Goal: Task Accomplishment & Management: Complete application form

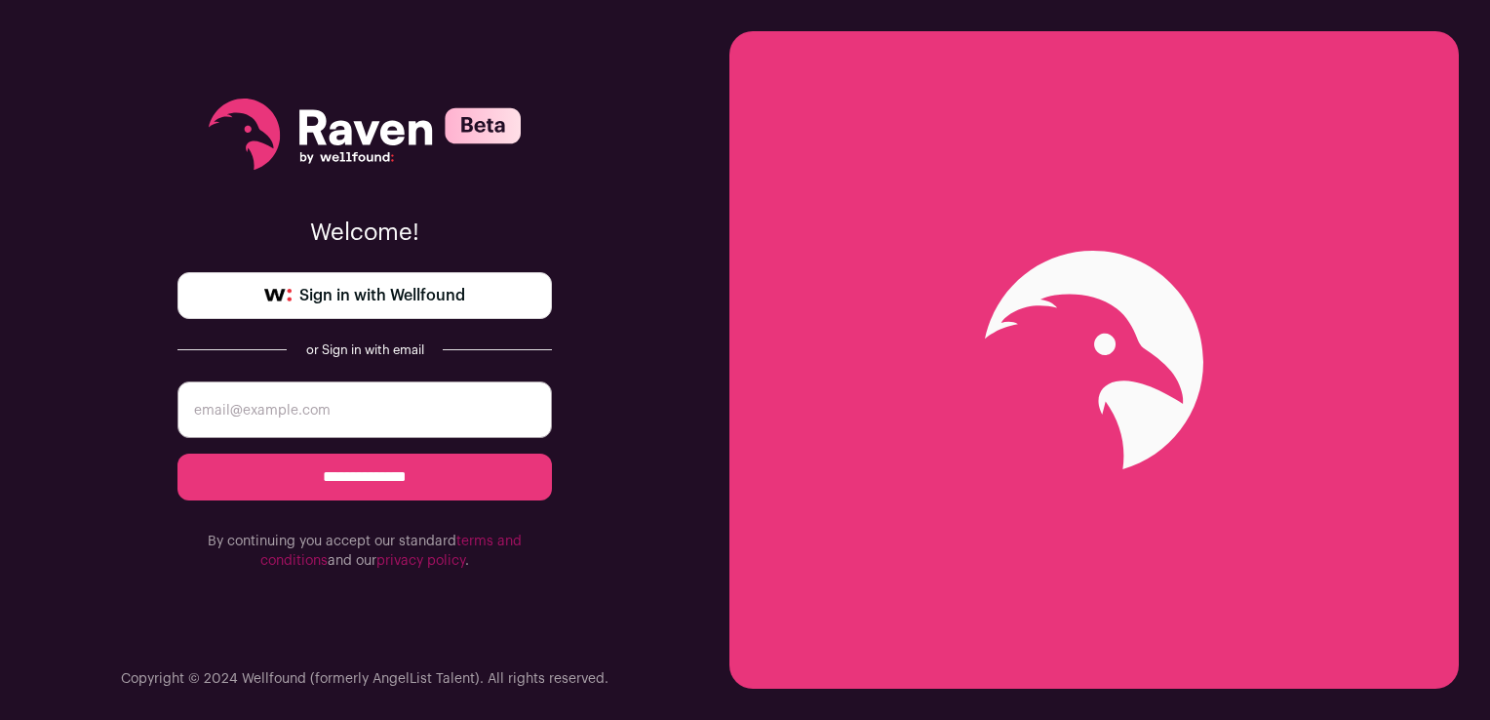
click at [374, 386] on input "email" at bounding box center [364, 409] width 374 height 57
type input "[EMAIL_ADDRESS][DOMAIN_NAME]"
click at [379, 487] on input "**********" at bounding box center [364, 476] width 374 height 47
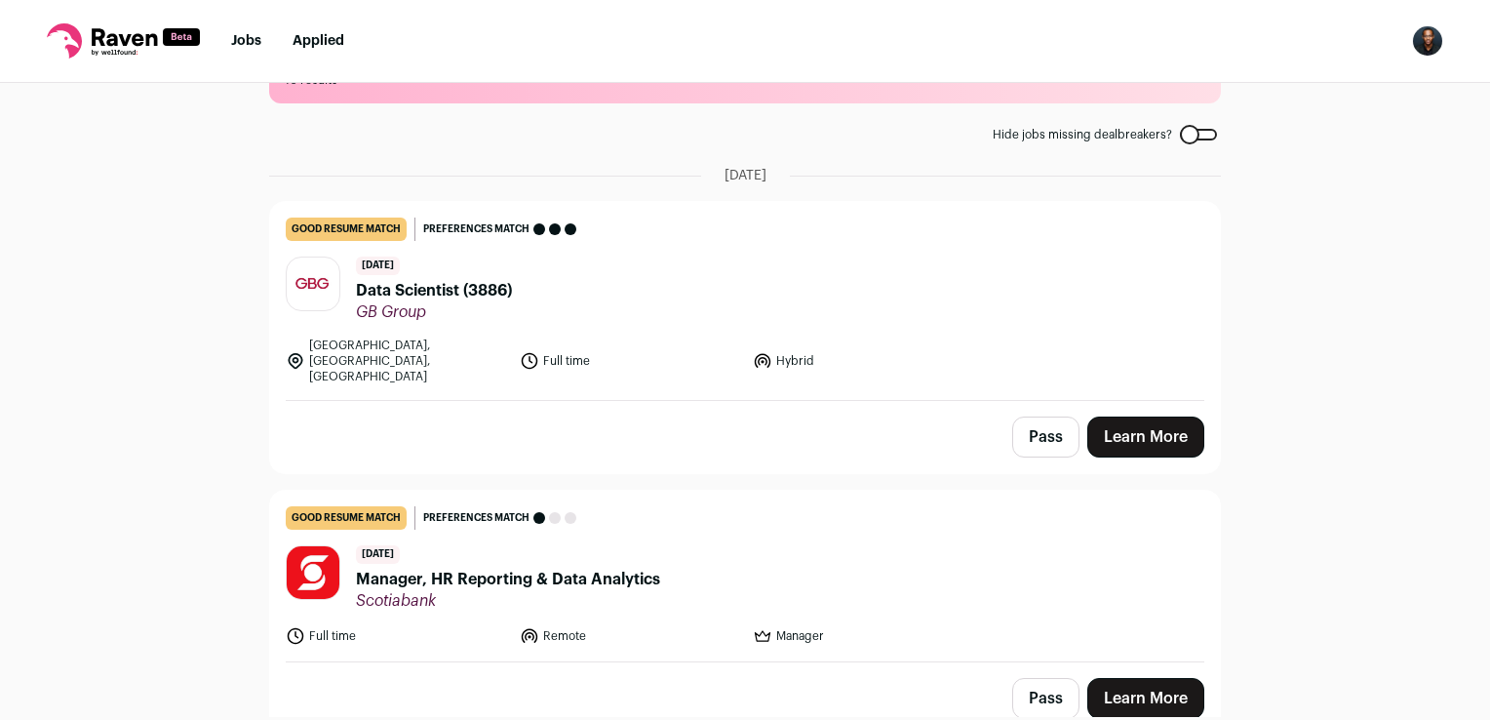
scroll to position [78, 0]
click at [497, 273] on div "[DATE] Data Scientist (3886) GB Group" at bounding box center [434, 288] width 156 height 65
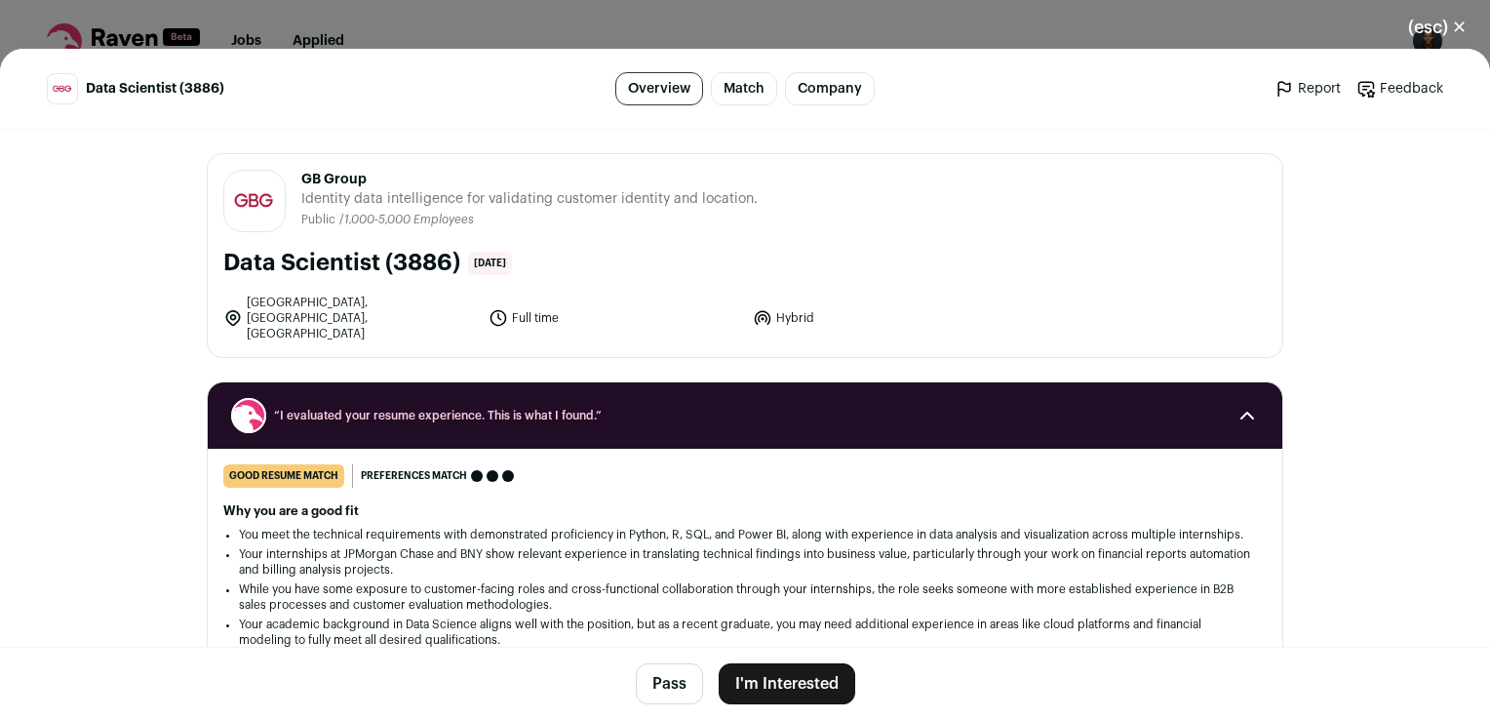
click at [808, 681] on button "I'm Interested" at bounding box center [787, 683] width 137 height 41
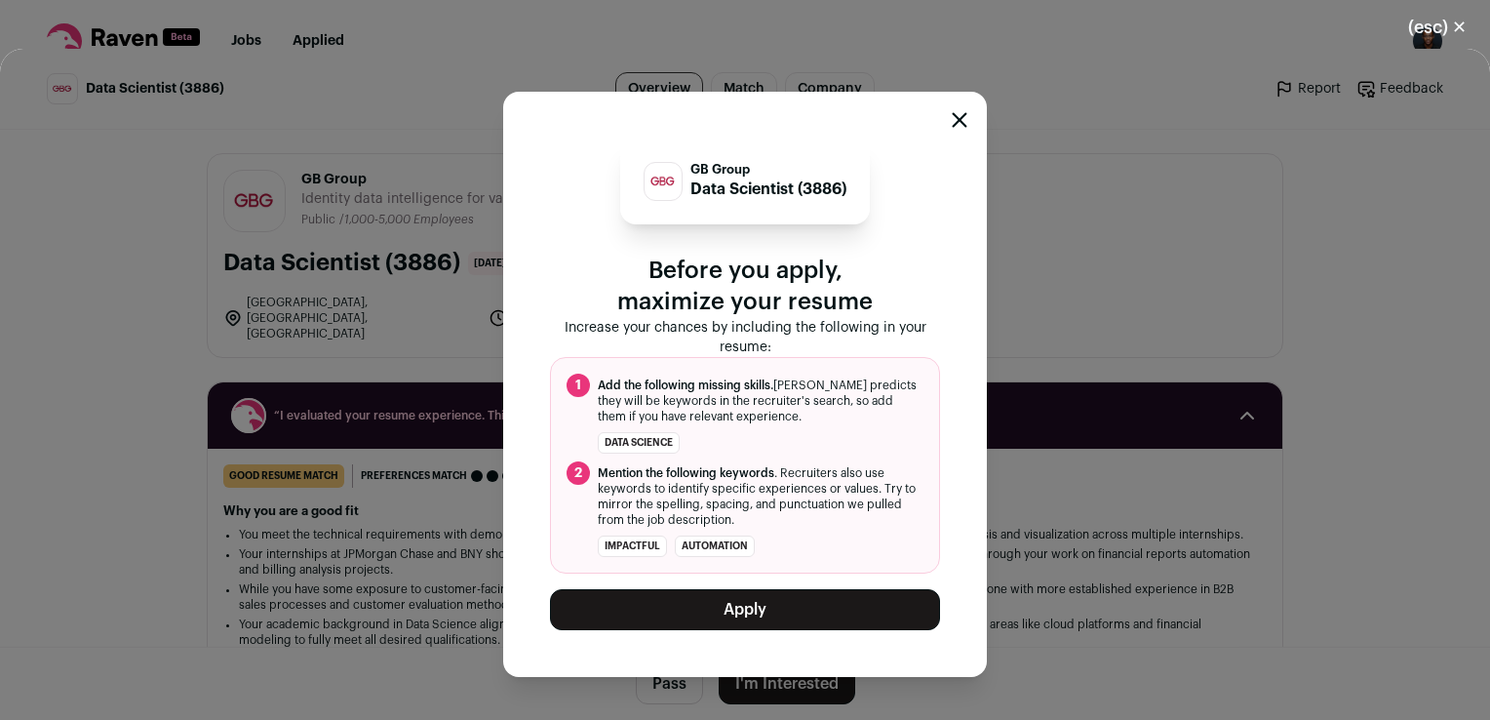
click at [836, 614] on button "Apply" at bounding box center [745, 609] width 390 height 41
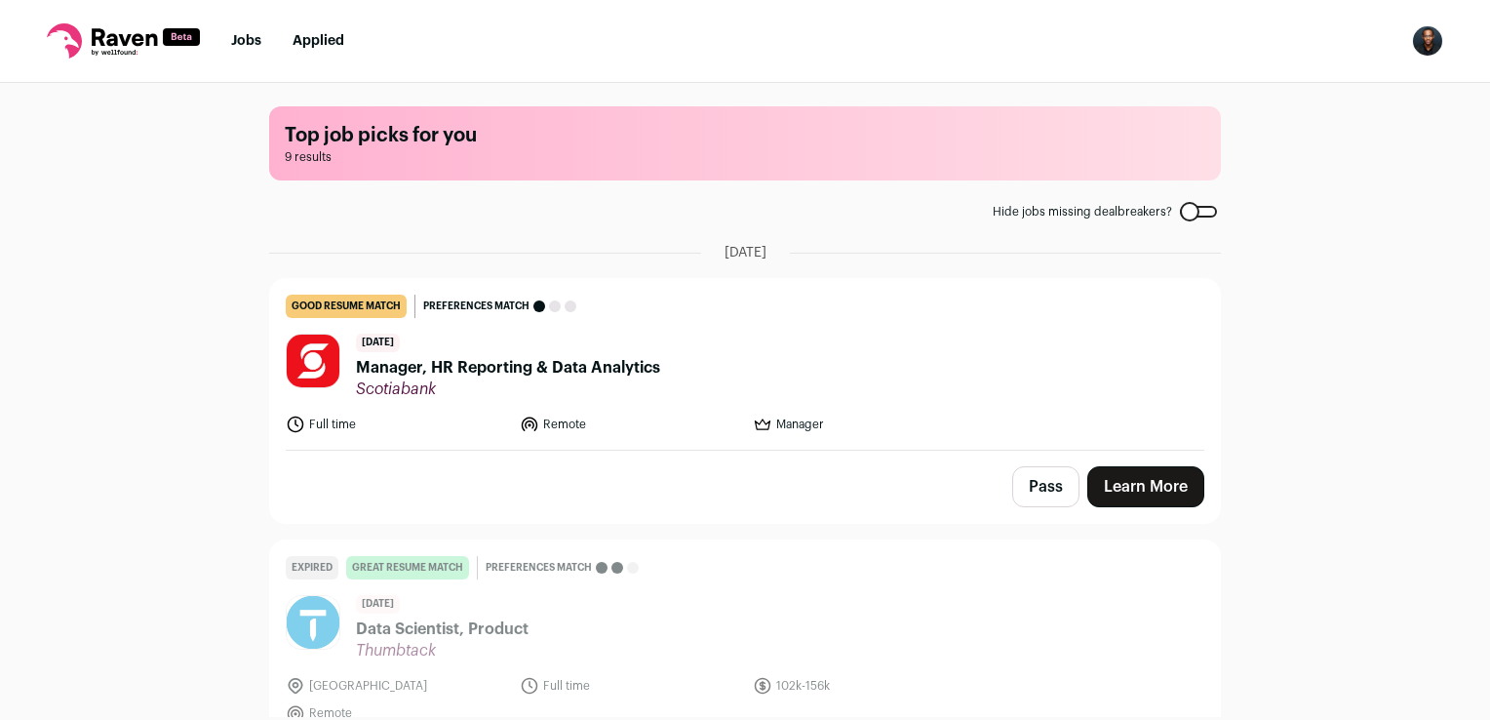
scroll to position [0, 0]
click at [688, 382] on header "4 days ago Manager, HR Reporting & Data Analytics Scotiabank" at bounding box center [745, 366] width 919 height 65
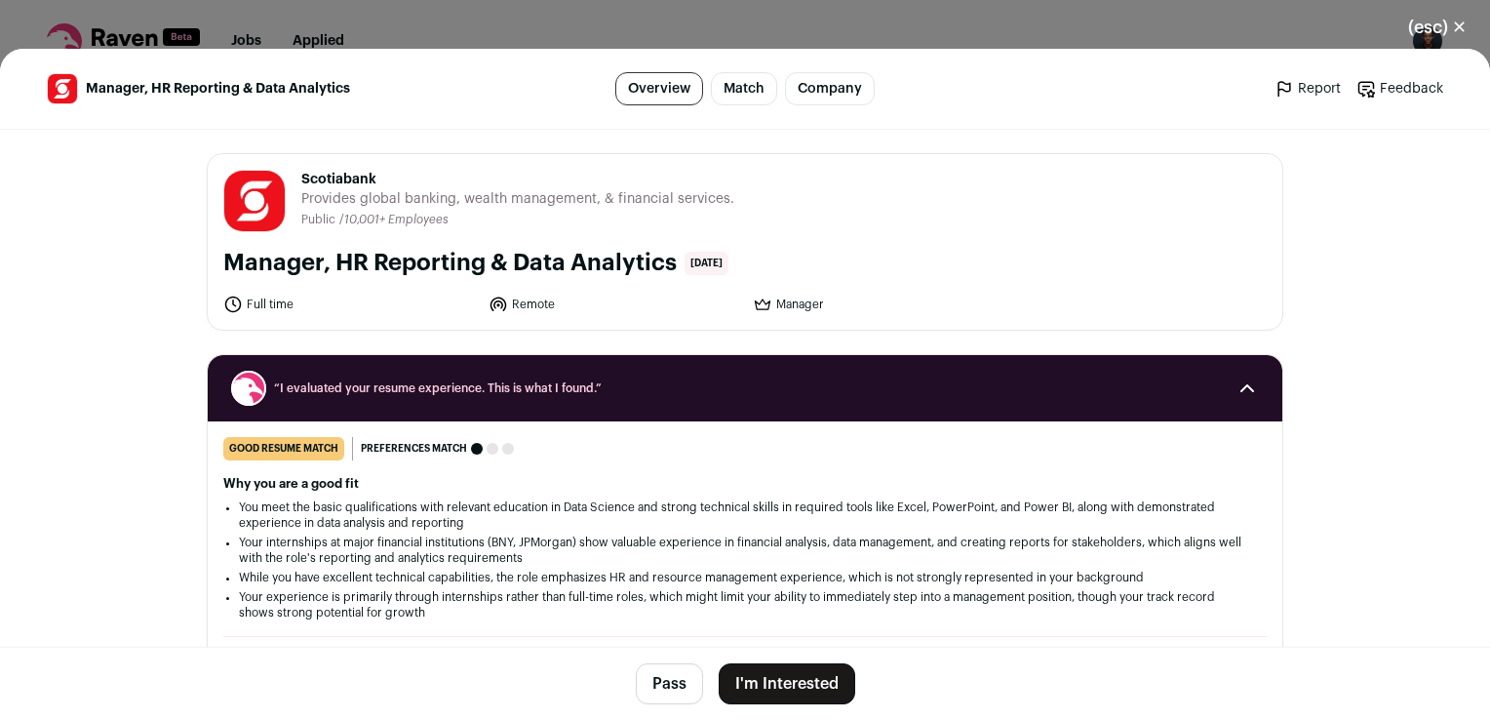
click at [788, 685] on button "I'm Interested" at bounding box center [787, 683] width 137 height 41
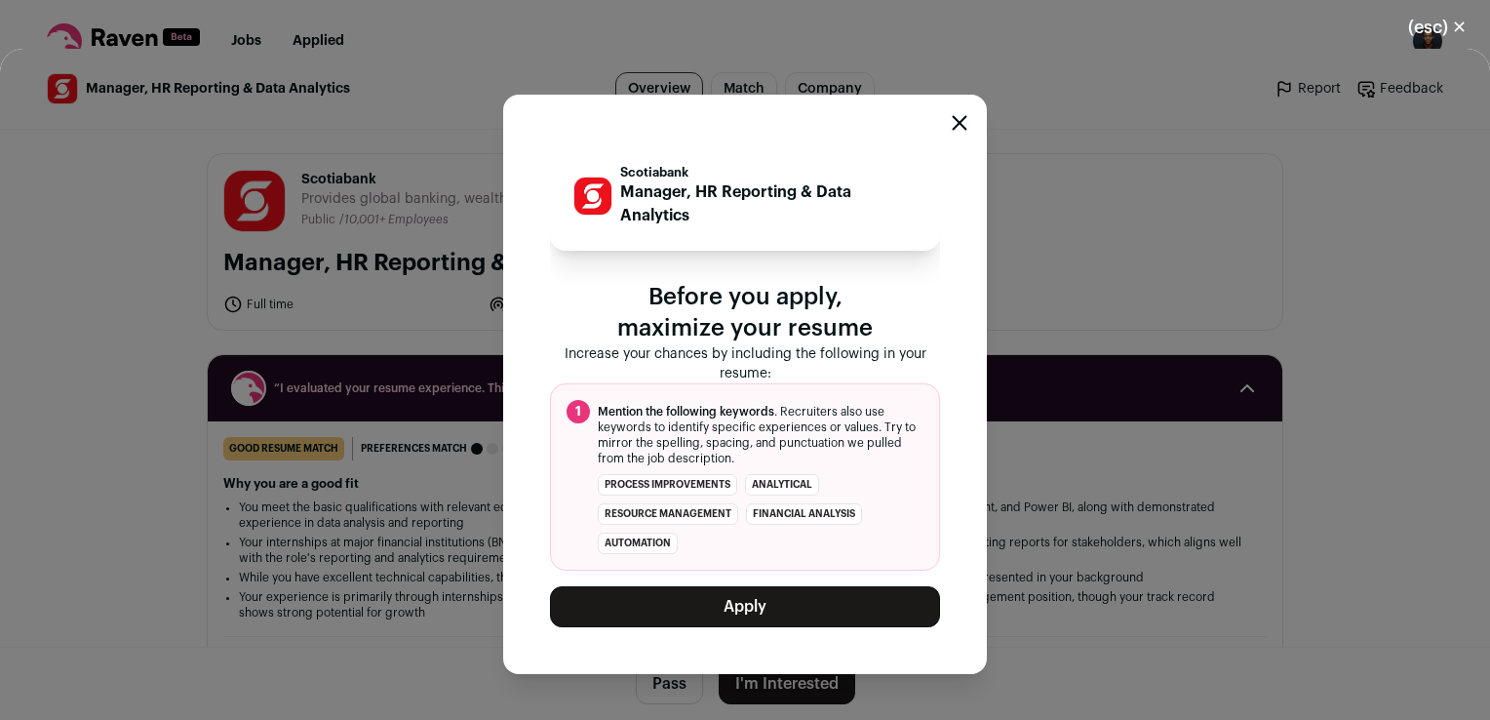
click at [839, 609] on button "Apply" at bounding box center [745, 606] width 390 height 41
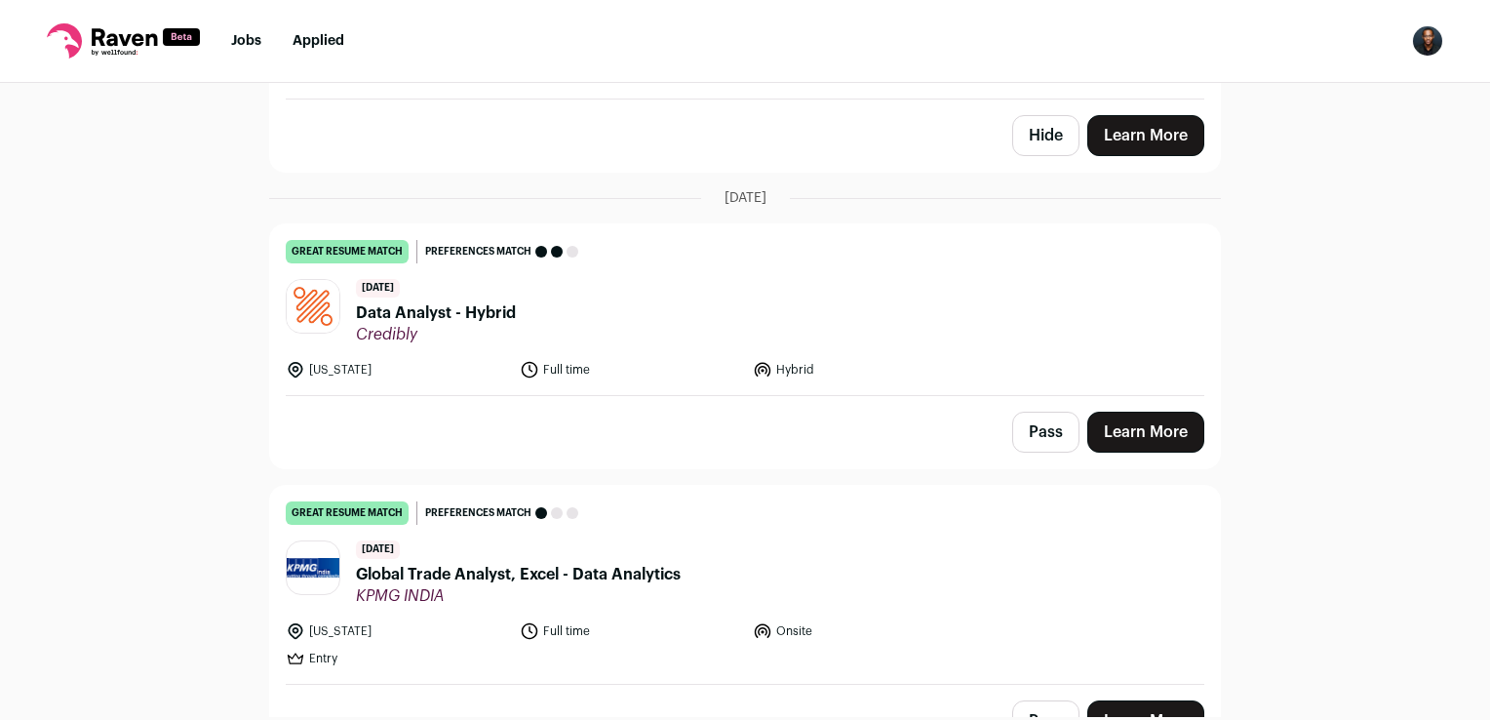
scroll to position [378, 0]
click at [960, 319] on header "13 days ago Data Analyst - Hybrid Credibly" at bounding box center [745, 311] width 919 height 65
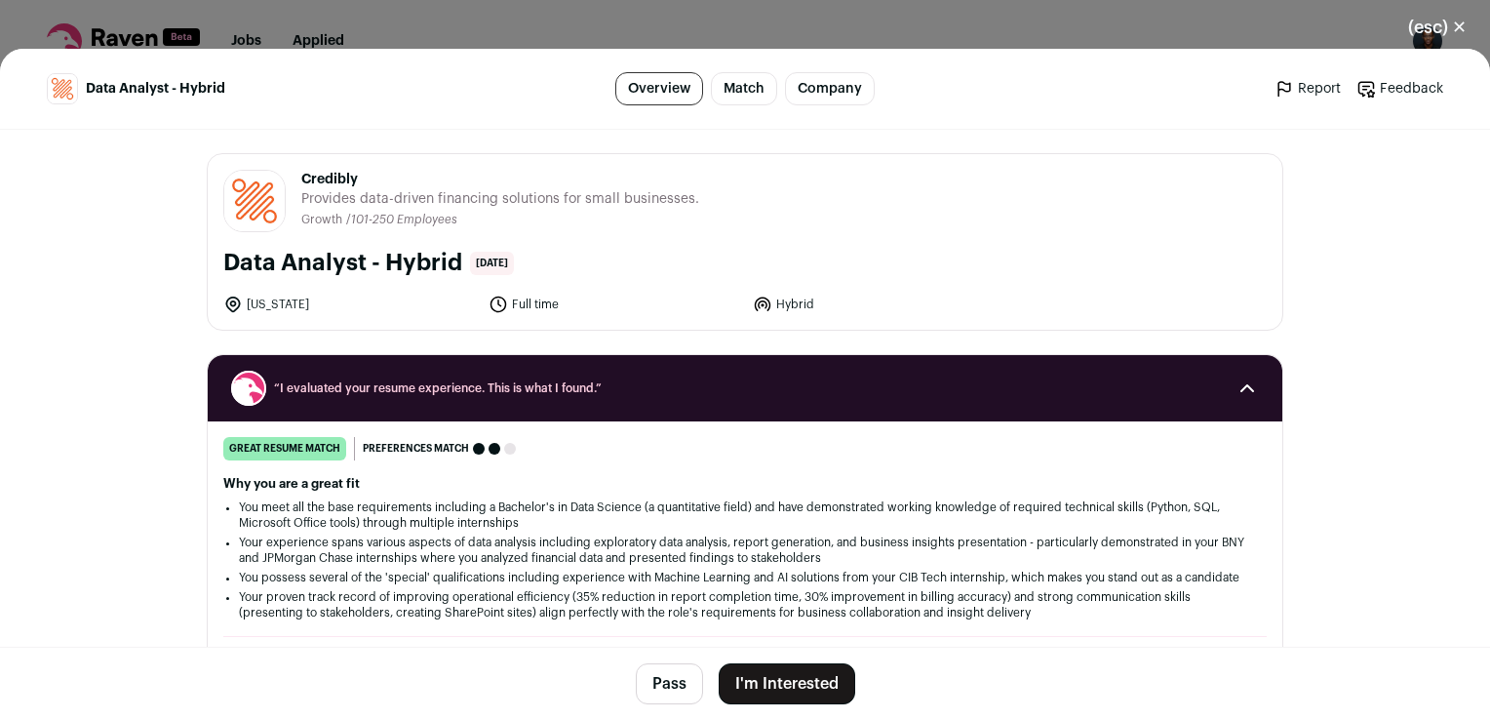
click at [816, 688] on button "I'm Interested" at bounding box center [787, 683] width 137 height 41
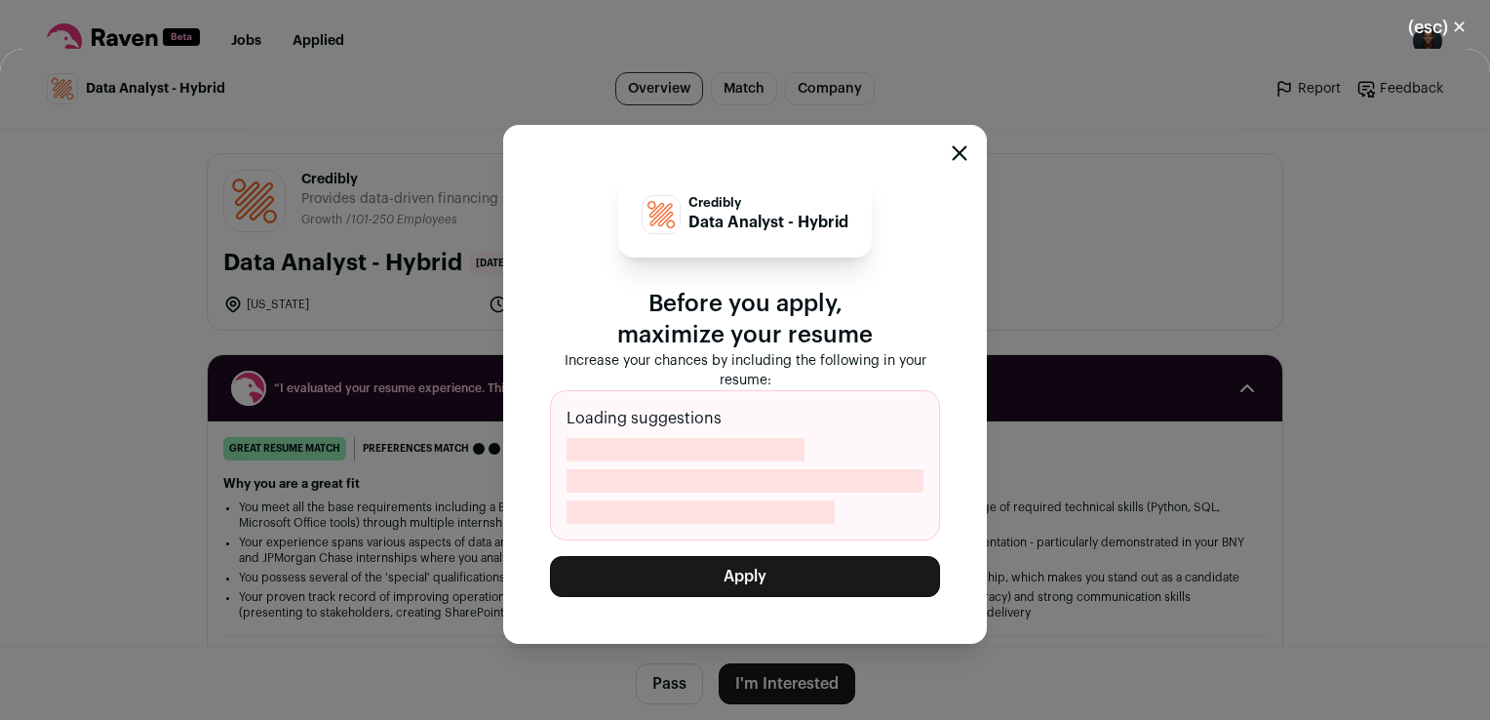
click at [823, 577] on button "Apply" at bounding box center [745, 576] width 390 height 41
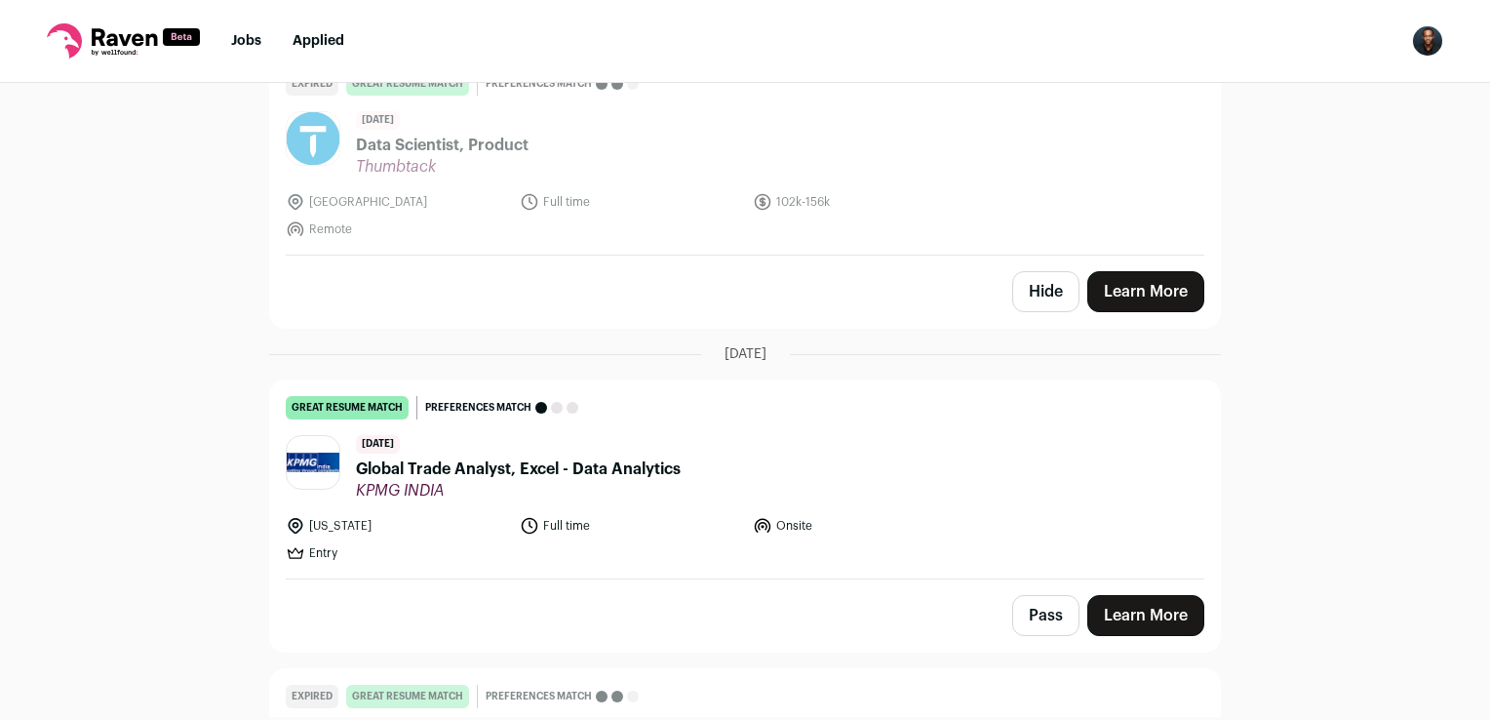
scroll to position [246, 0]
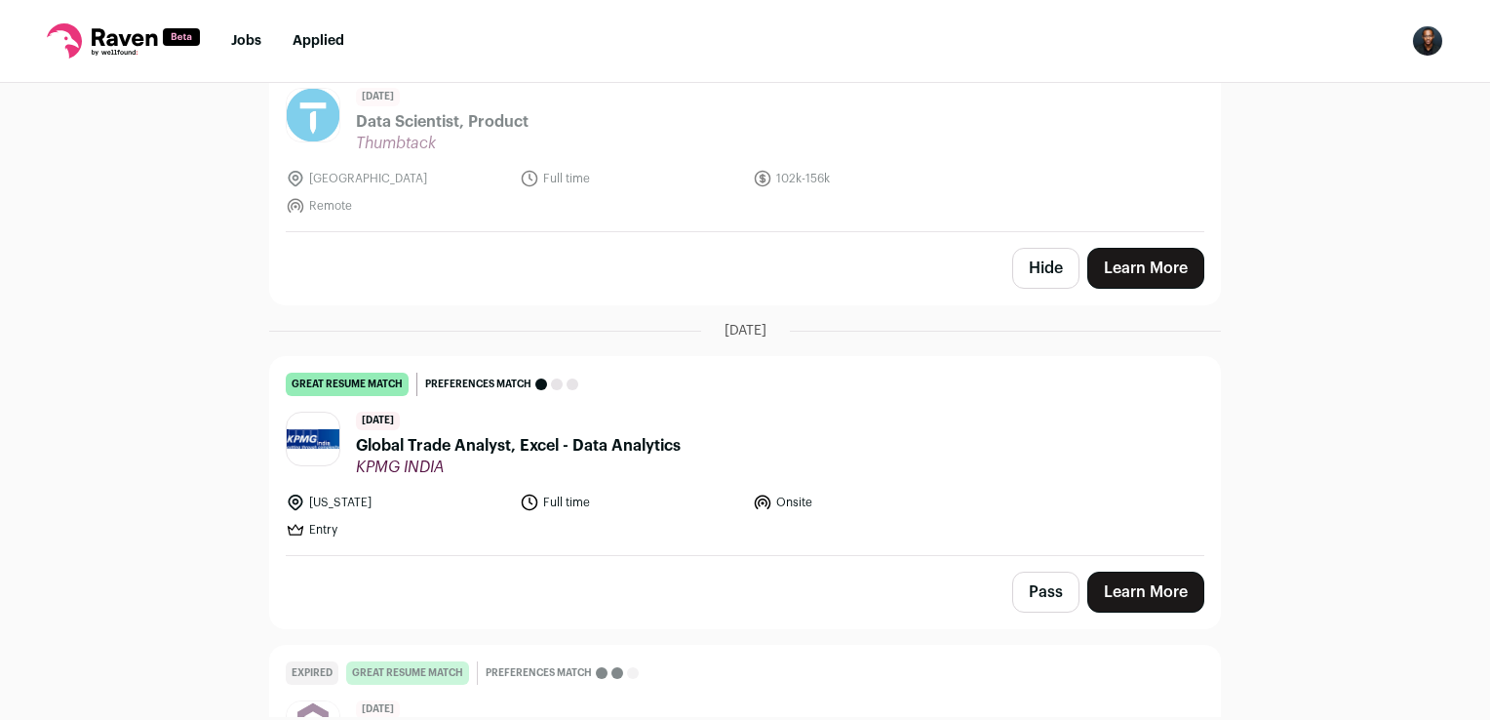
click at [968, 440] on header "13 days ago Global Trade Analyst, Excel - Data Analytics KPMG INDIA" at bounding box center [745, 444] width 919 height 65
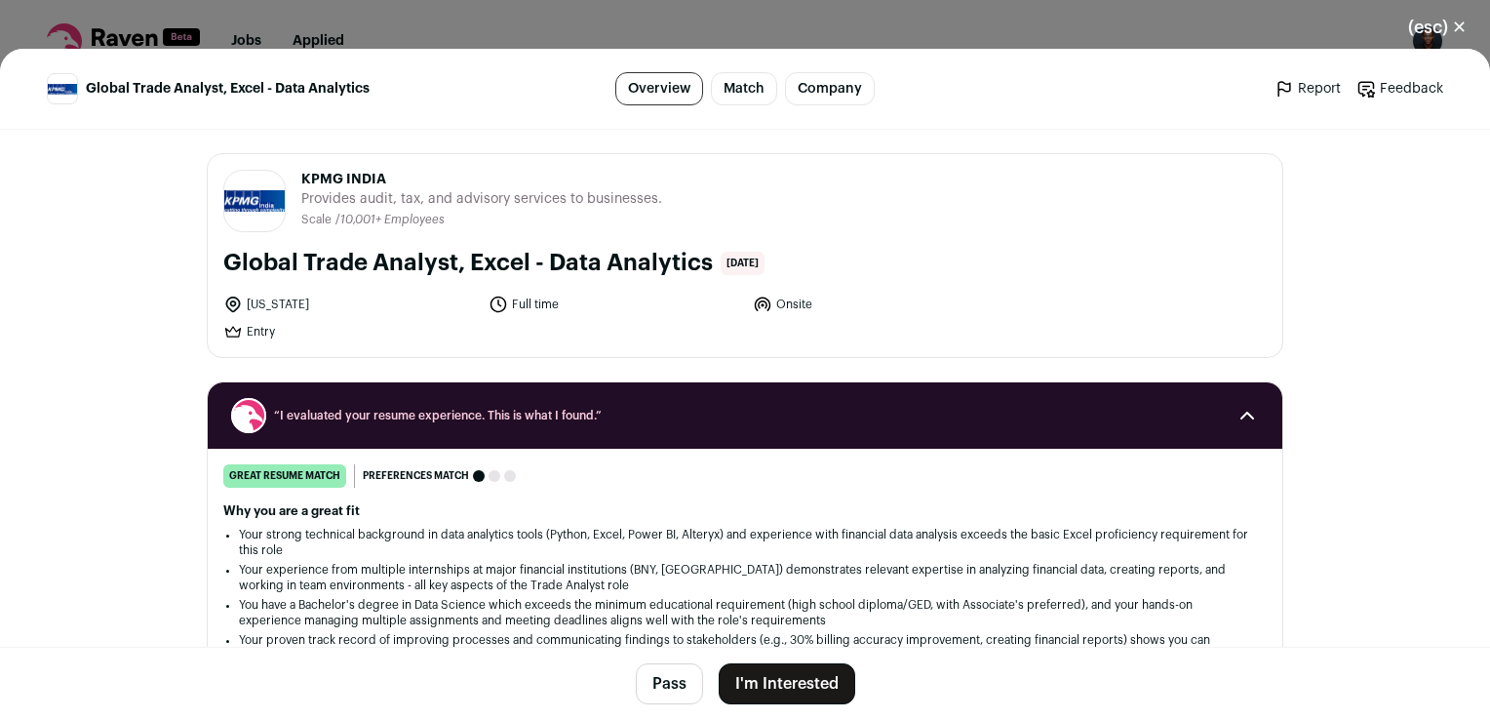
click at [827, 679] on button "I'm Interested" at bounding box center [787, 683] width 137 height 41
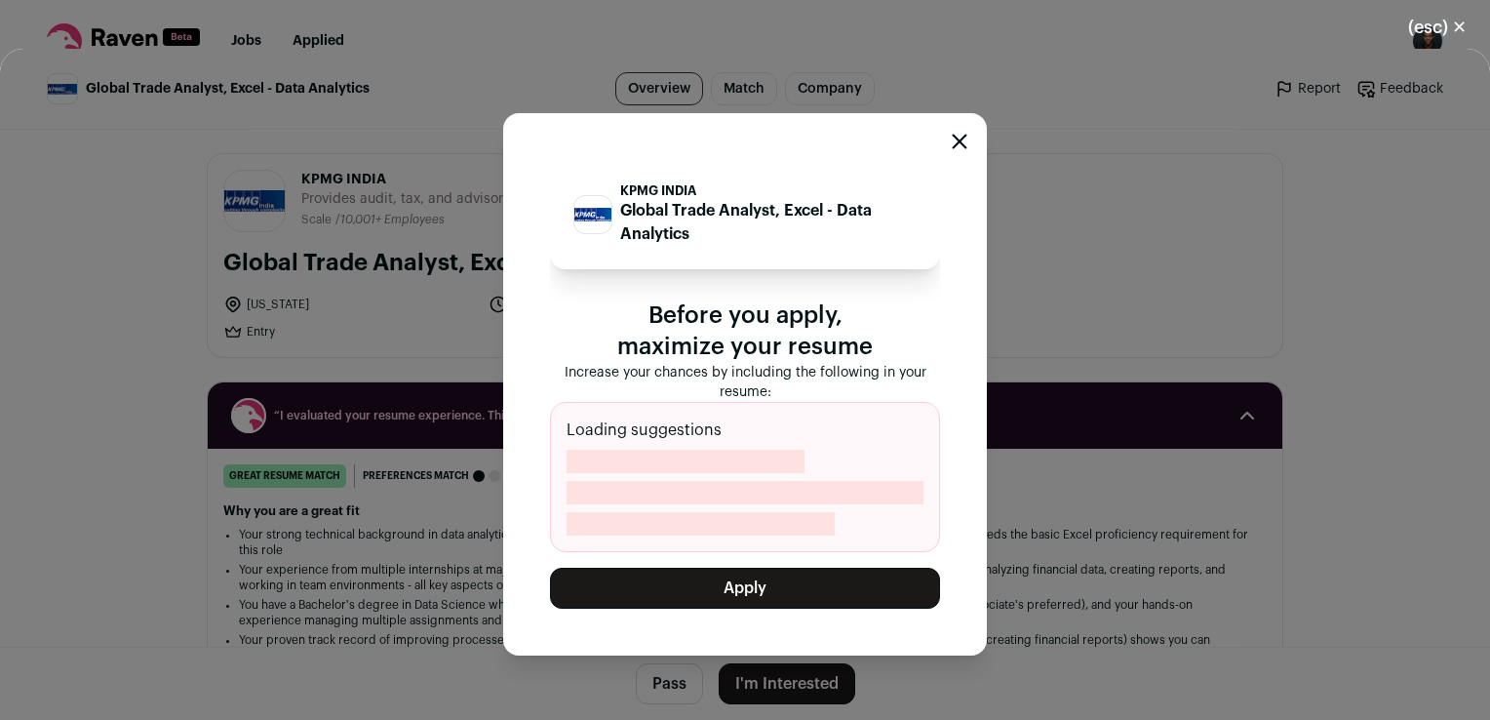
click at [808, 590] on button "Apply" at bounding box center [745, 588] width 390 height 41
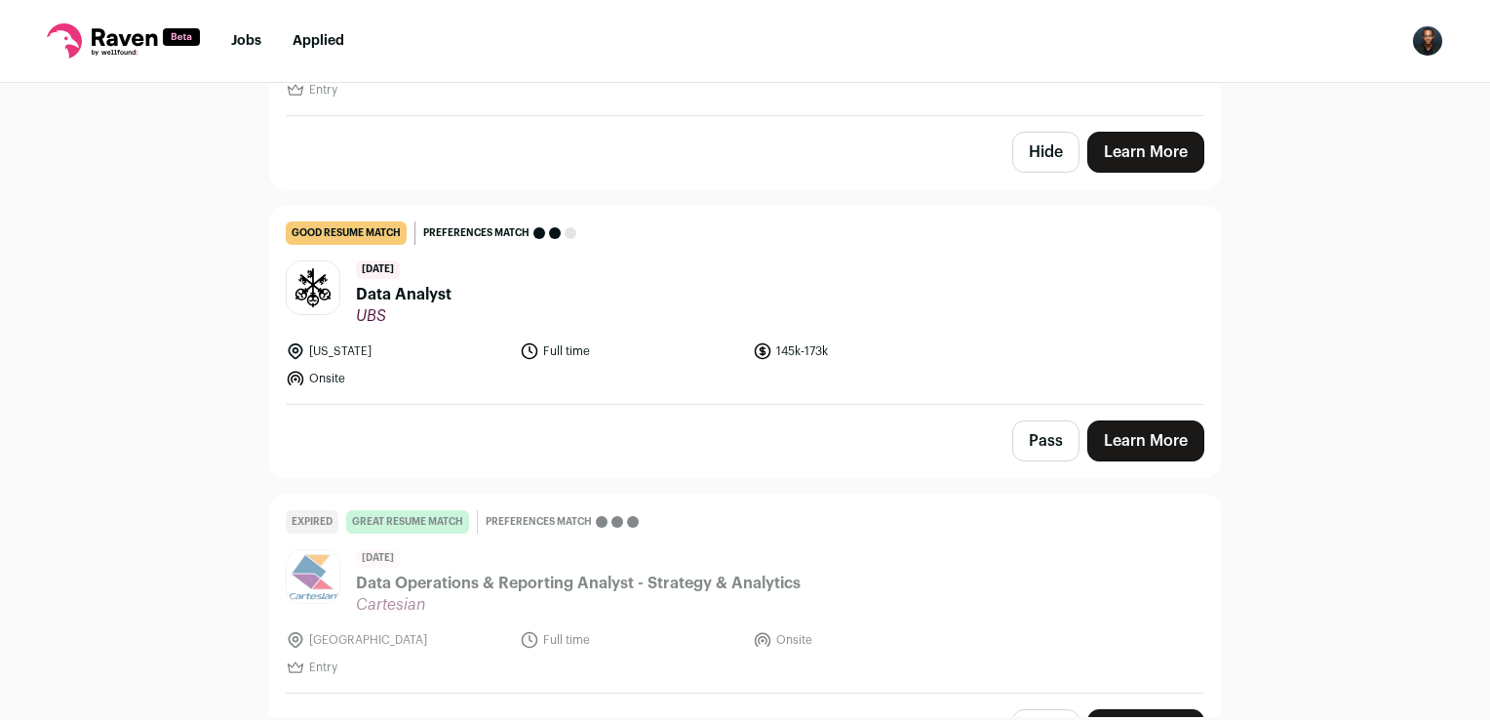
scroll to position [1269, 0]
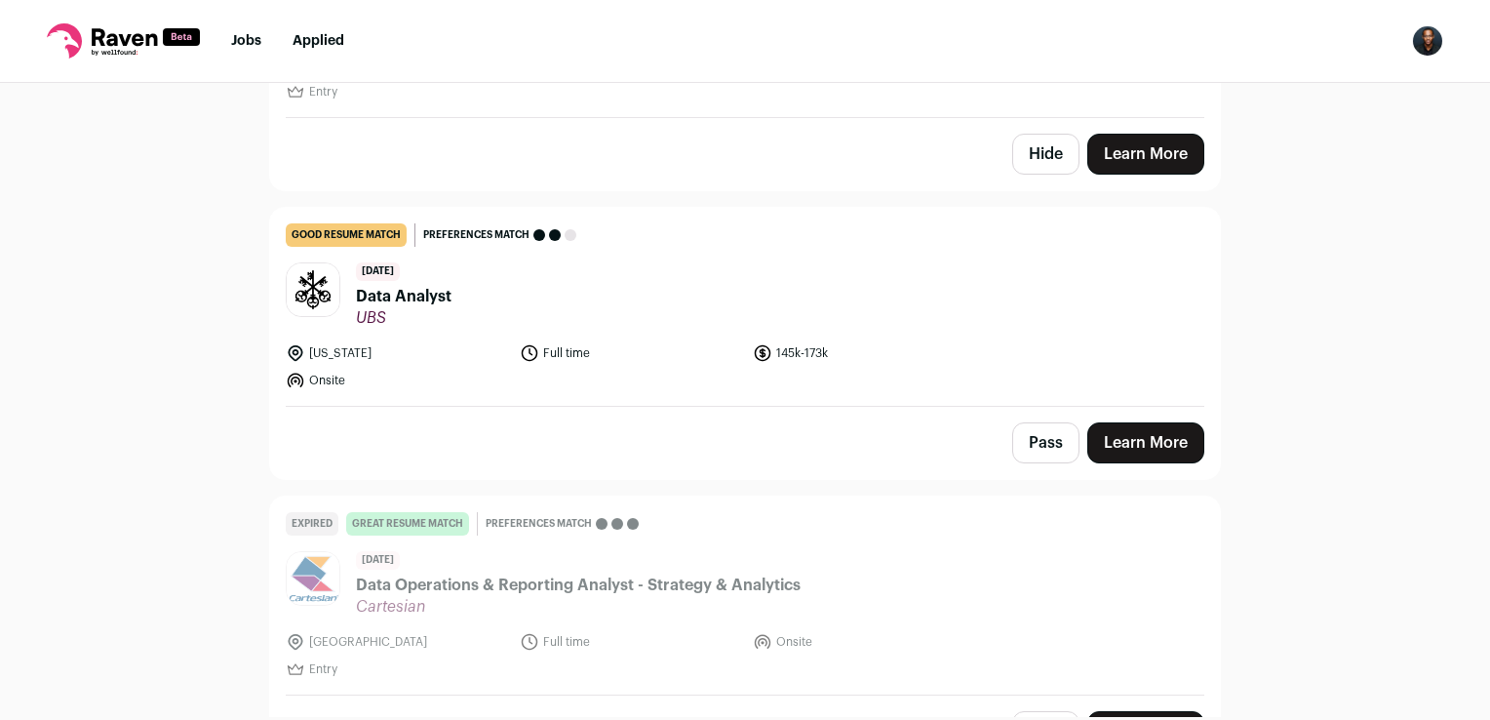
click at [1005, 317] on header "21 days ago Data Analyst UBS" at bounding box center [745, 294] width 919 height 65
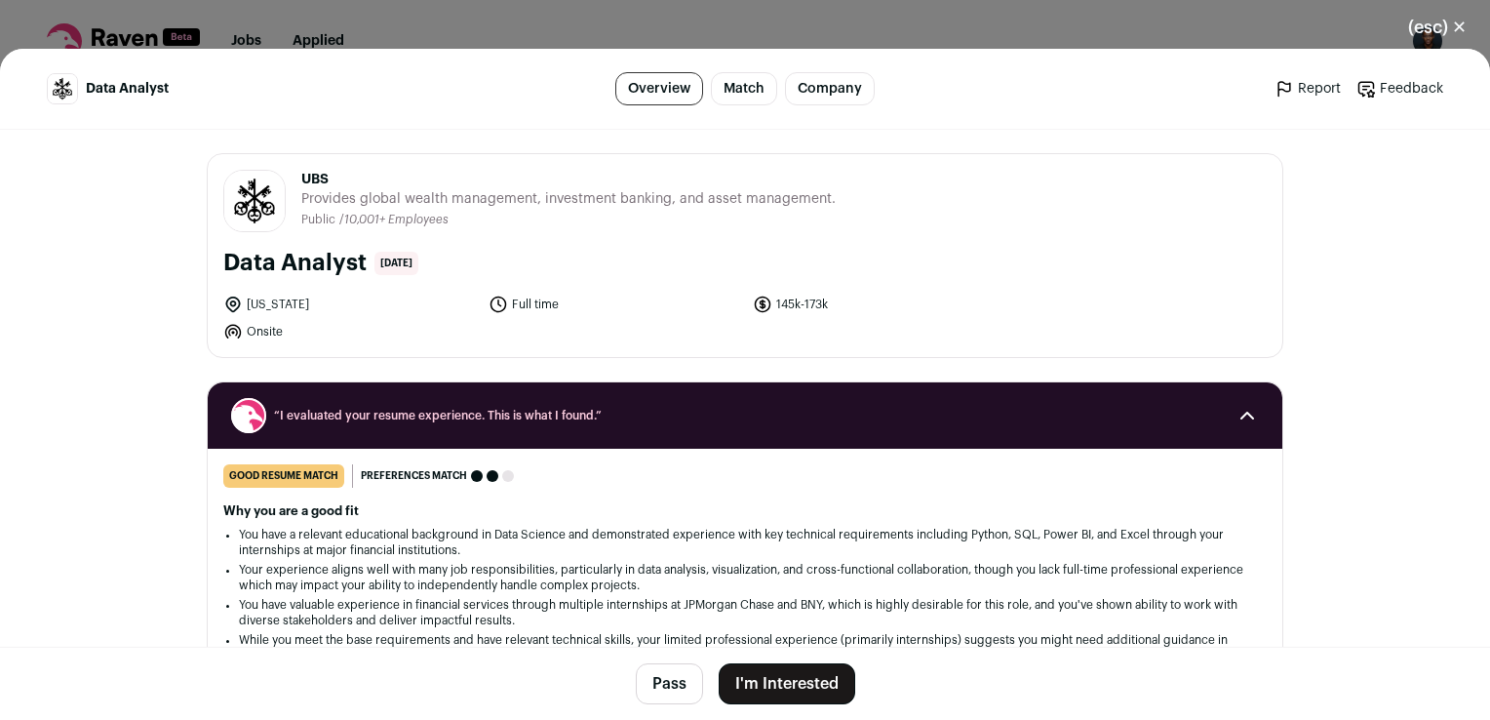
click at [845, 684] on button "I'm Interested" at bounding box center [787, 683] width 137 height 41
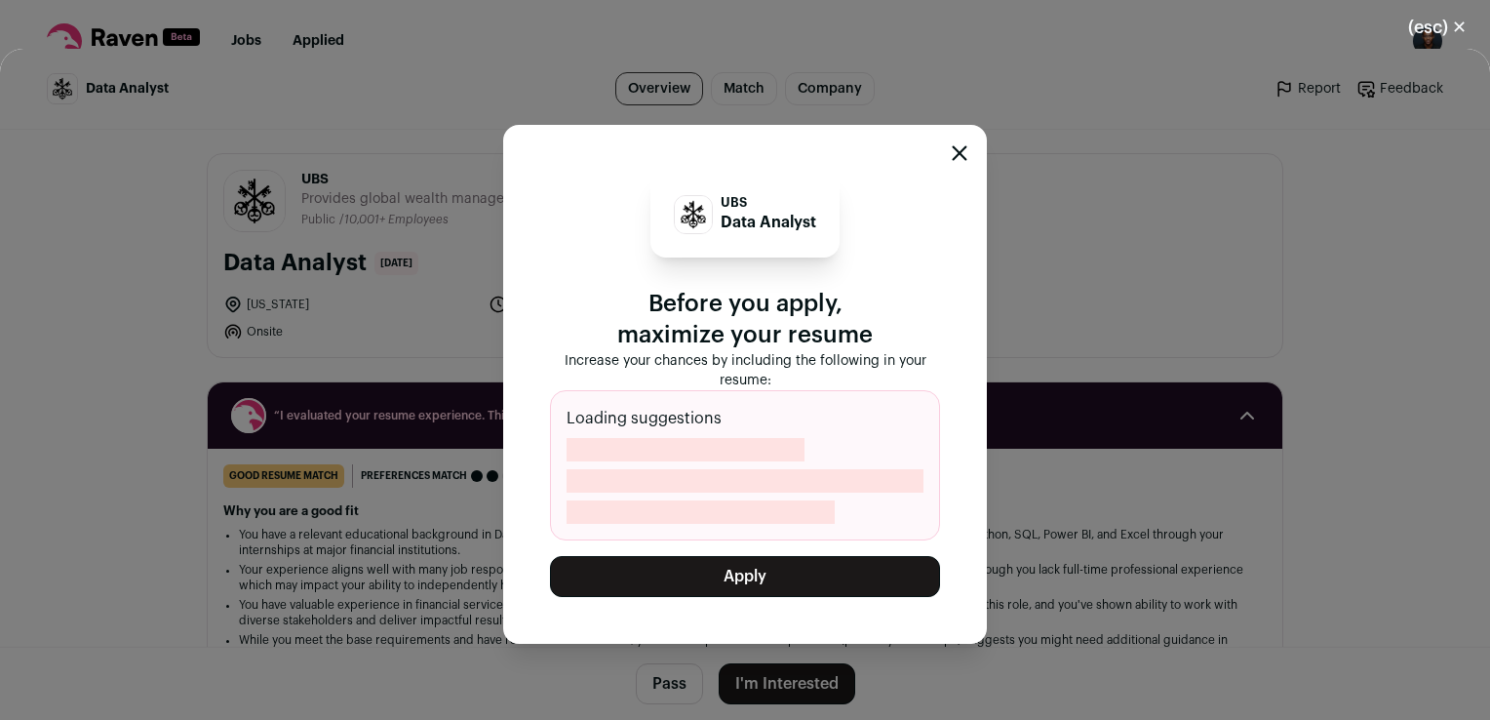
click at [845, 578] on button "Apply" at bounding box center [745, 576] width 390 height 41
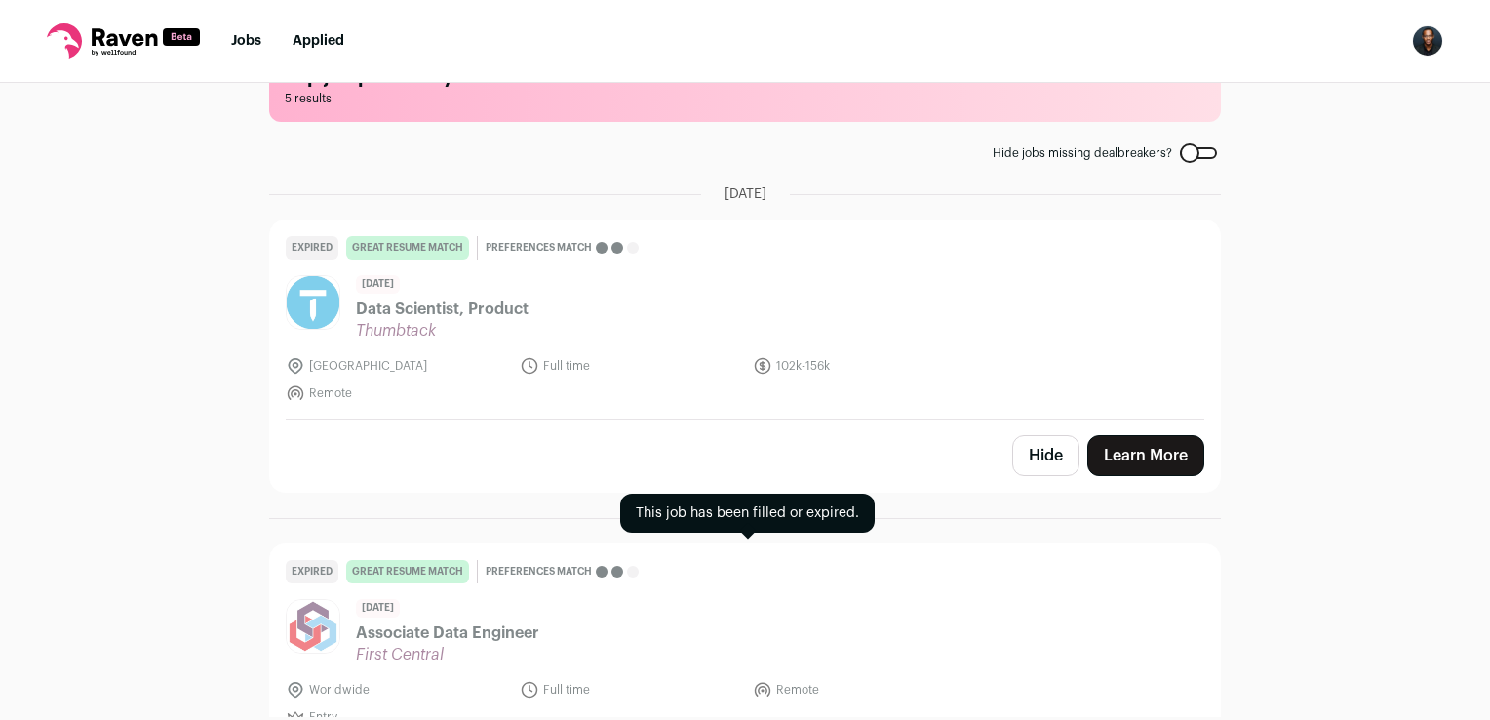
scroll to position [0, 0]
